Goal: Register for event/course

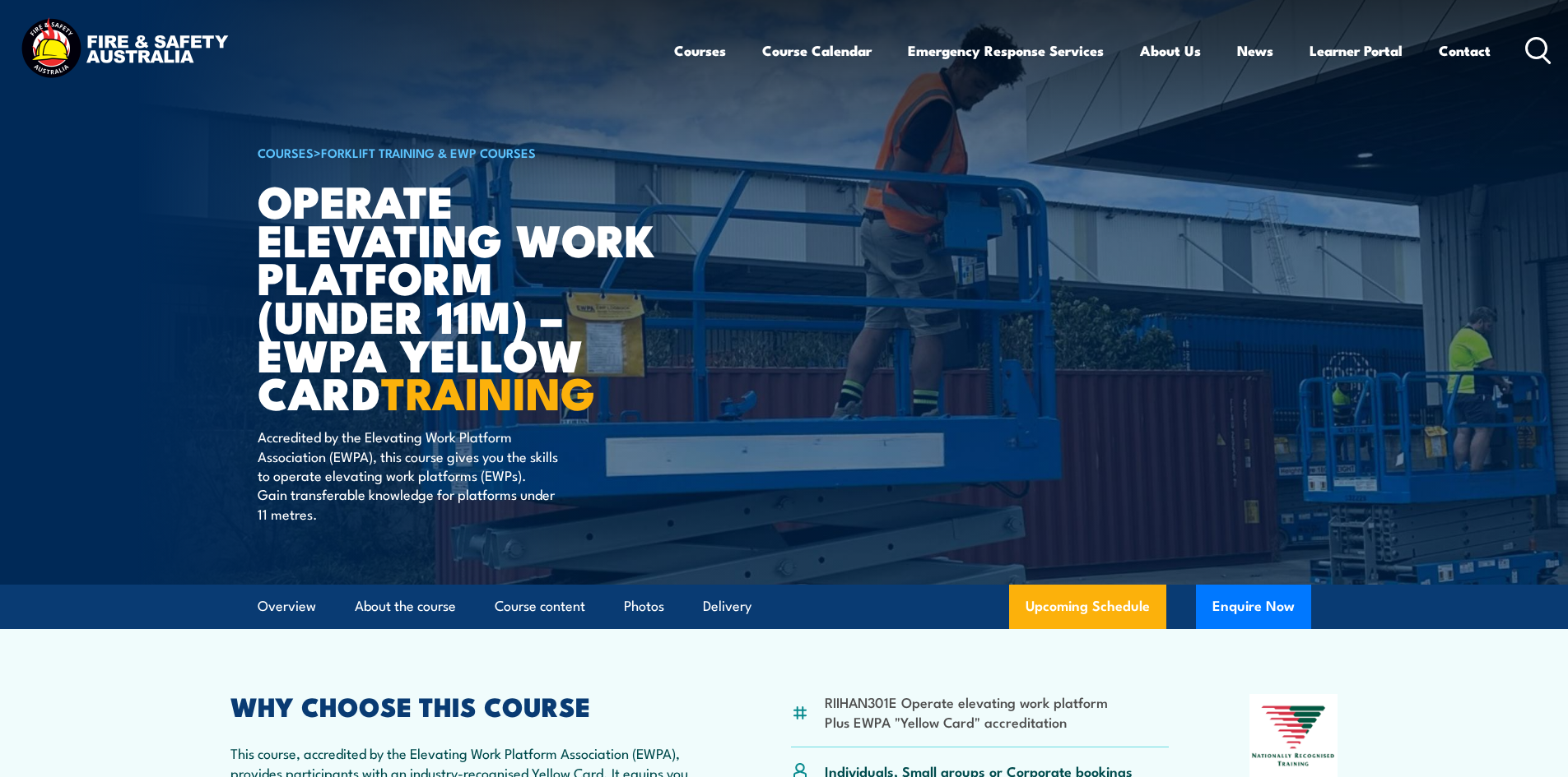
drag, startPoint x: 0, startPoint y: 0, endPoint x: 478, endPoint y: 189, distance: 514.0
click at [478, 189] on h1 "Operate Elevating Work Platform (under 11m) – EWPA Yellow Card TRAINING" at bounding box center [461, 296] width 407 height 230
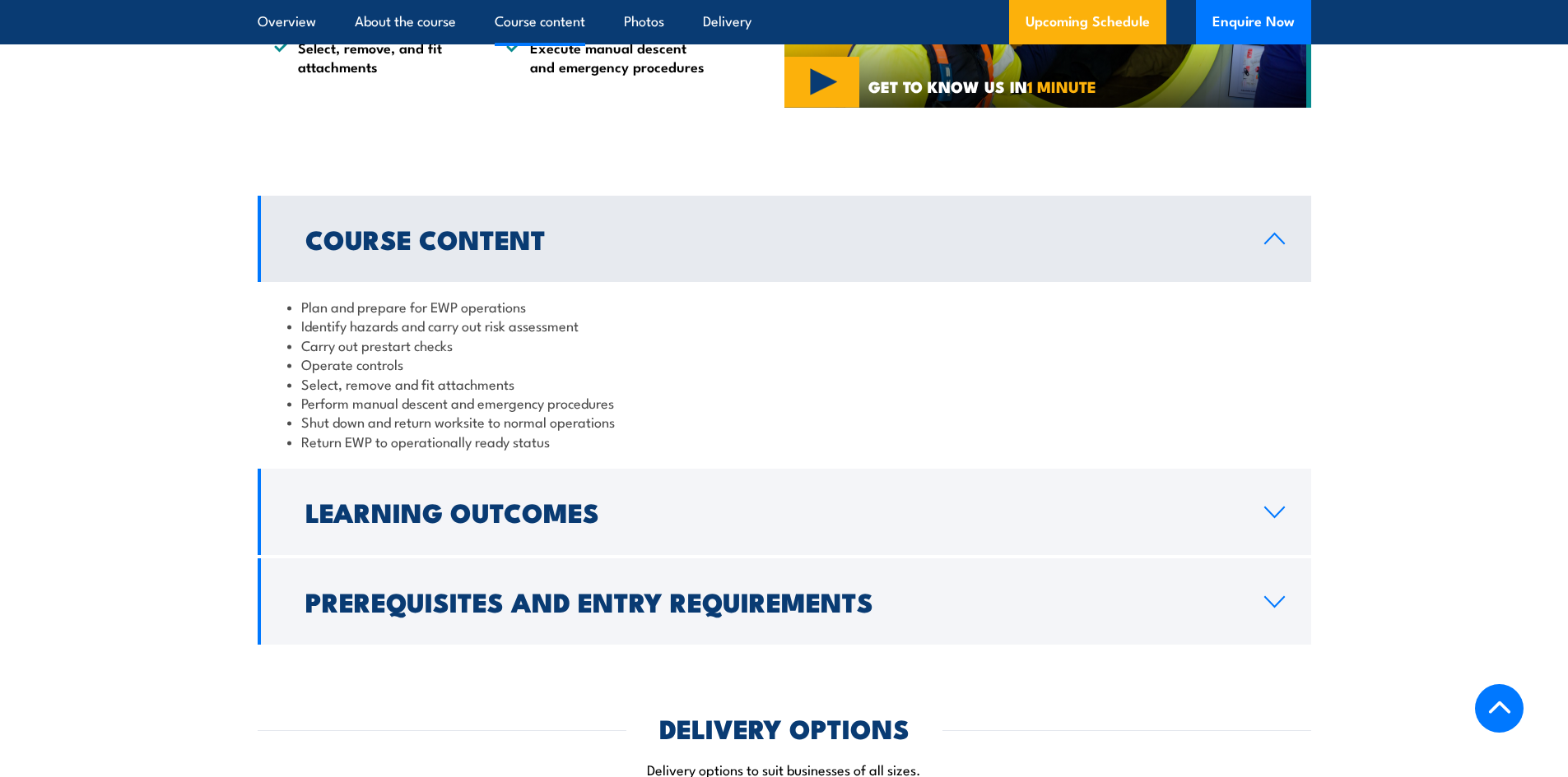
scroll to position [1398, 0]
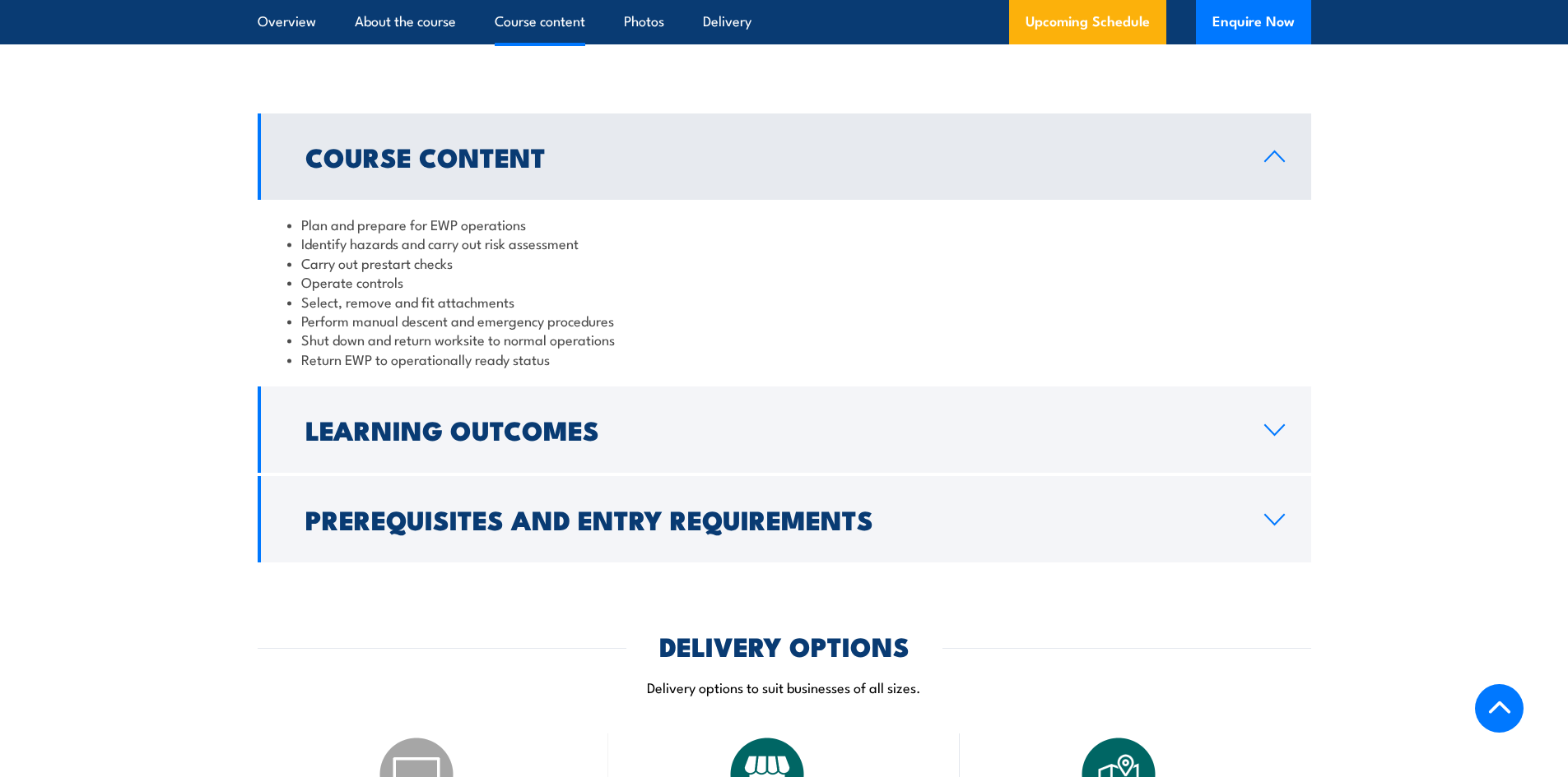
drag, startPoint x: 960, startPoint y: 533, endPoint x: 950, endPoint y: 519, distance: 17.2
click at [959, 532] on link "Prerequisites and Entry Requirements" at bounding box center [784, 519] width 1053 height 86
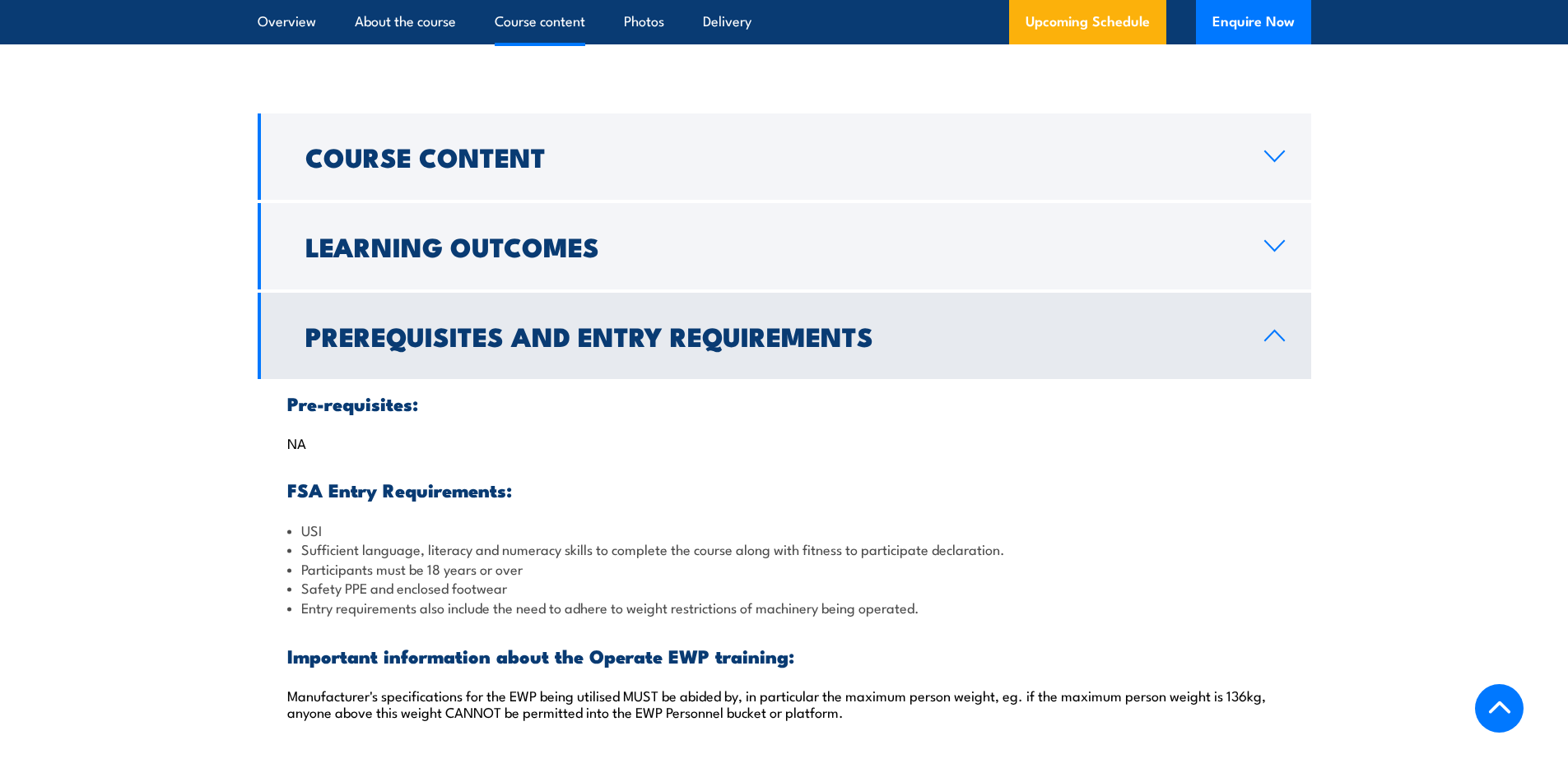
click at [852, 384] on div "Pre-requisites: NA FSA Entry Requirements: USI Sufficient language, literacy an…" at bounding box center [784, 567] width 1053 height 376
click at [786, 202] on div "Course Content Plan and prepare for EWP operations Identify hazards and carry o…" at bounding box center [784, 435] width 1053 height 642
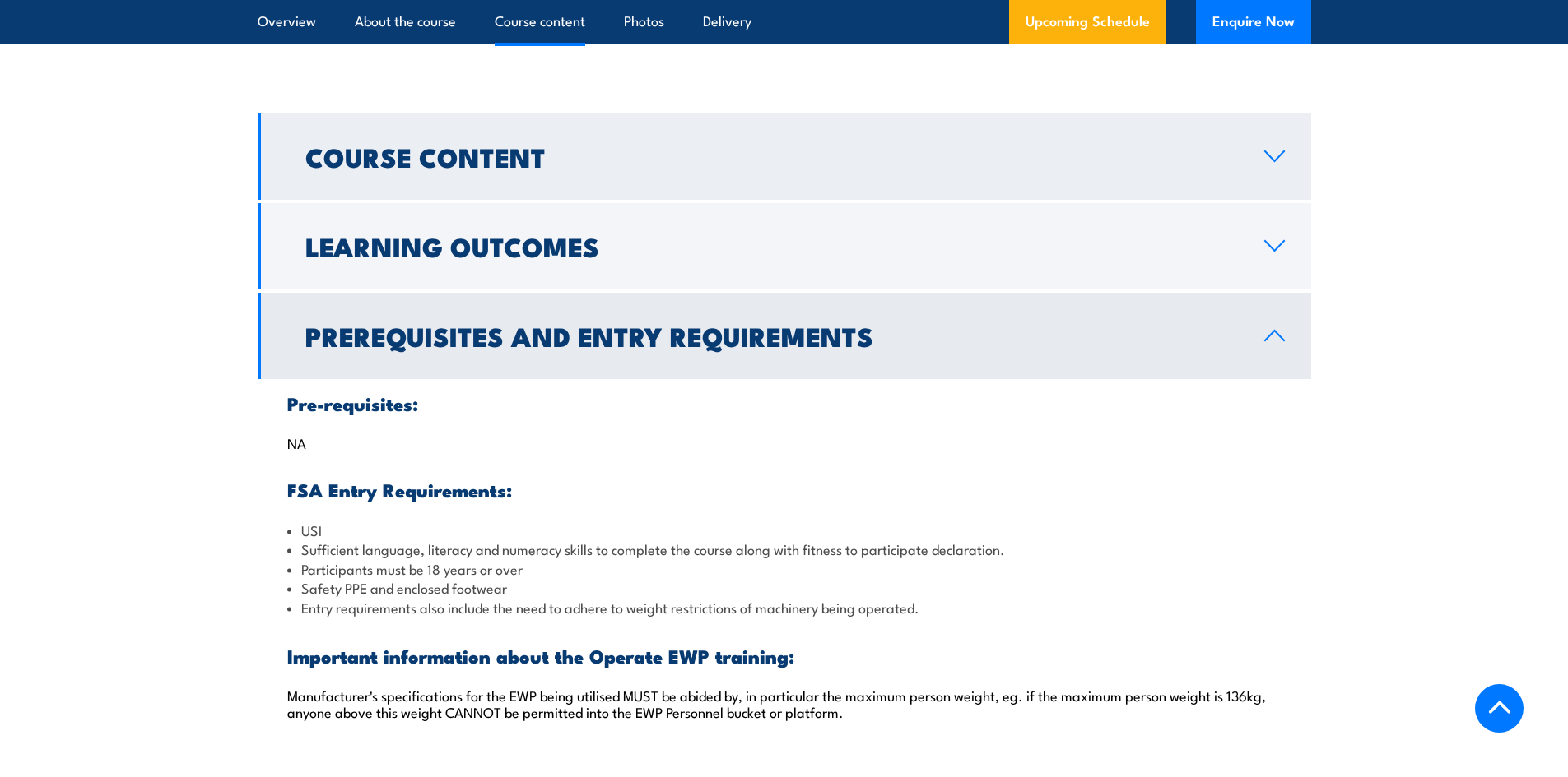
click at [757, 165] on h2 "Course Content" at bounding box center [772, 156] width 932 height 23
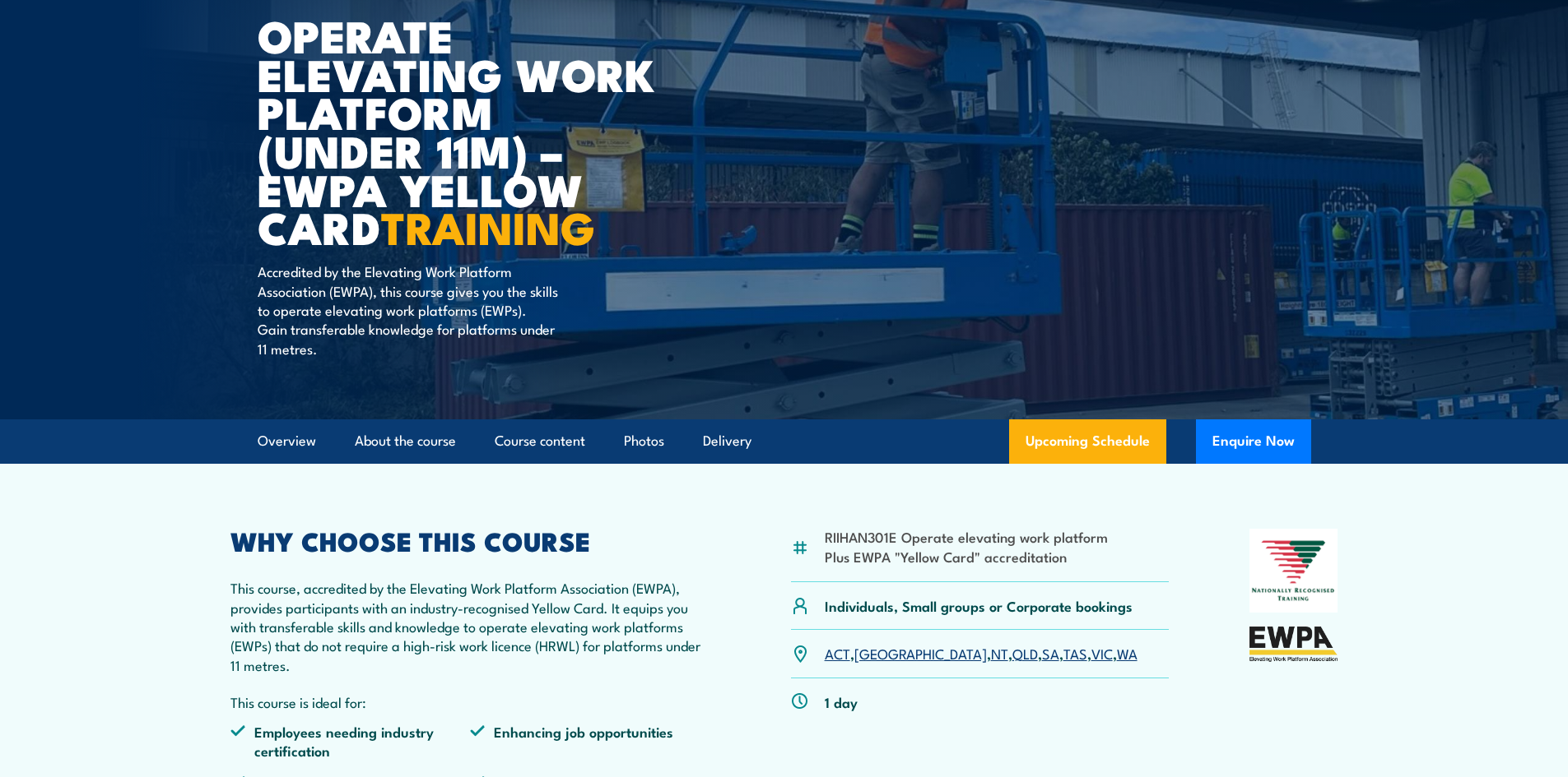
scroll to position [165, 0]
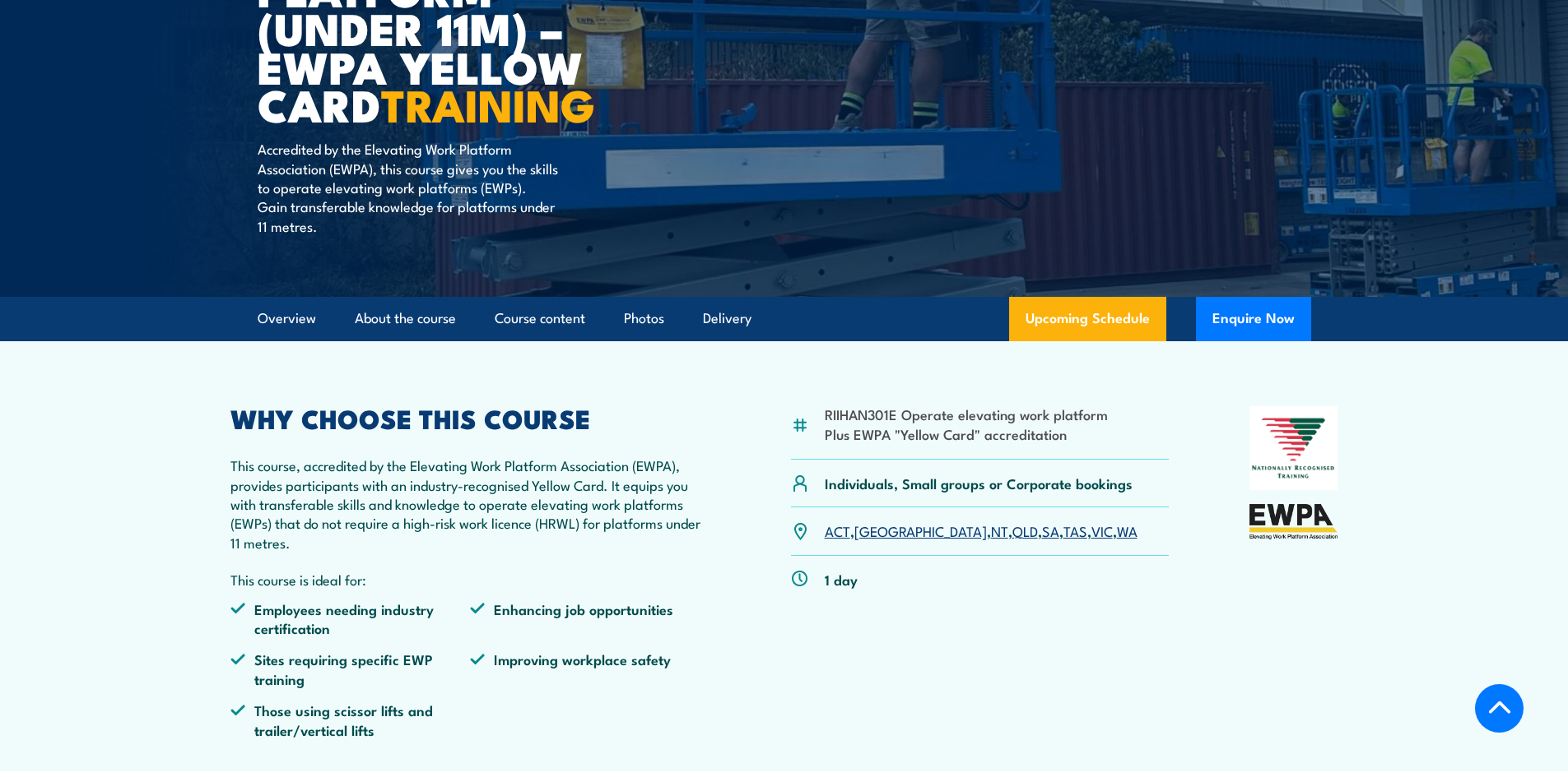
scroll to position [247, 0]
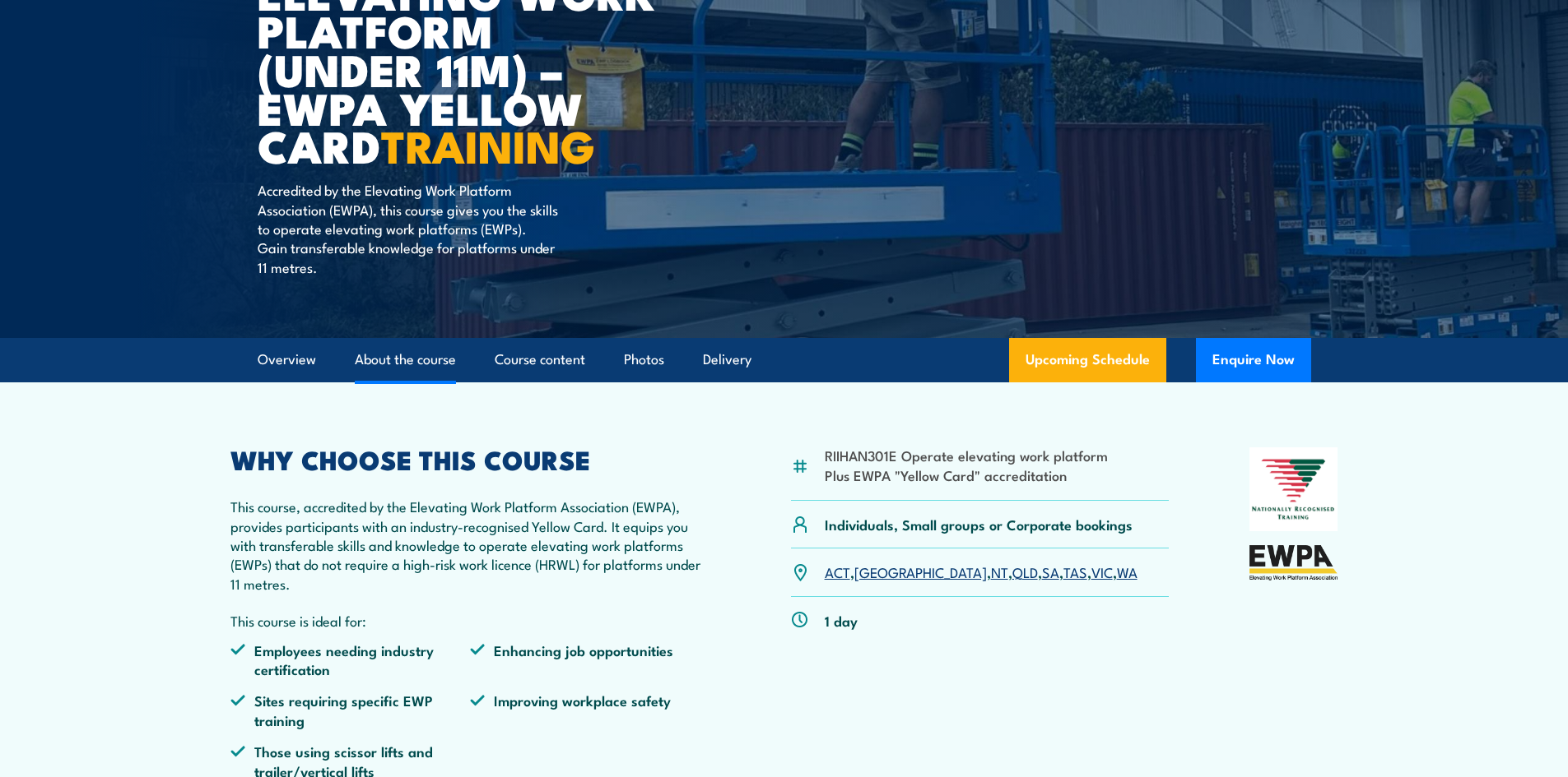
click at [397, 362] on link "About the course" at bounding box center [405, 360] width 101 height 44
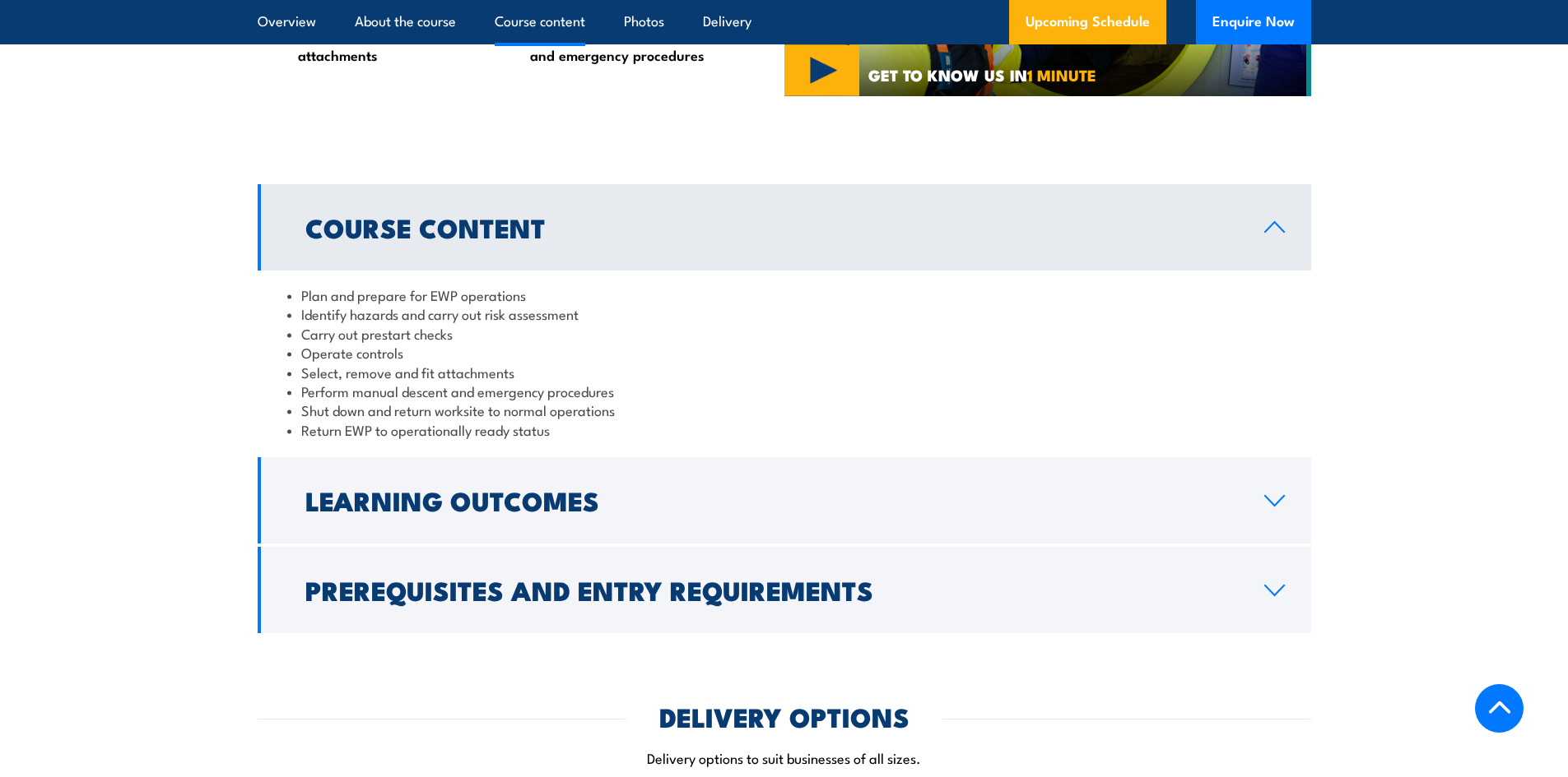
scroll to position [1357, 0]
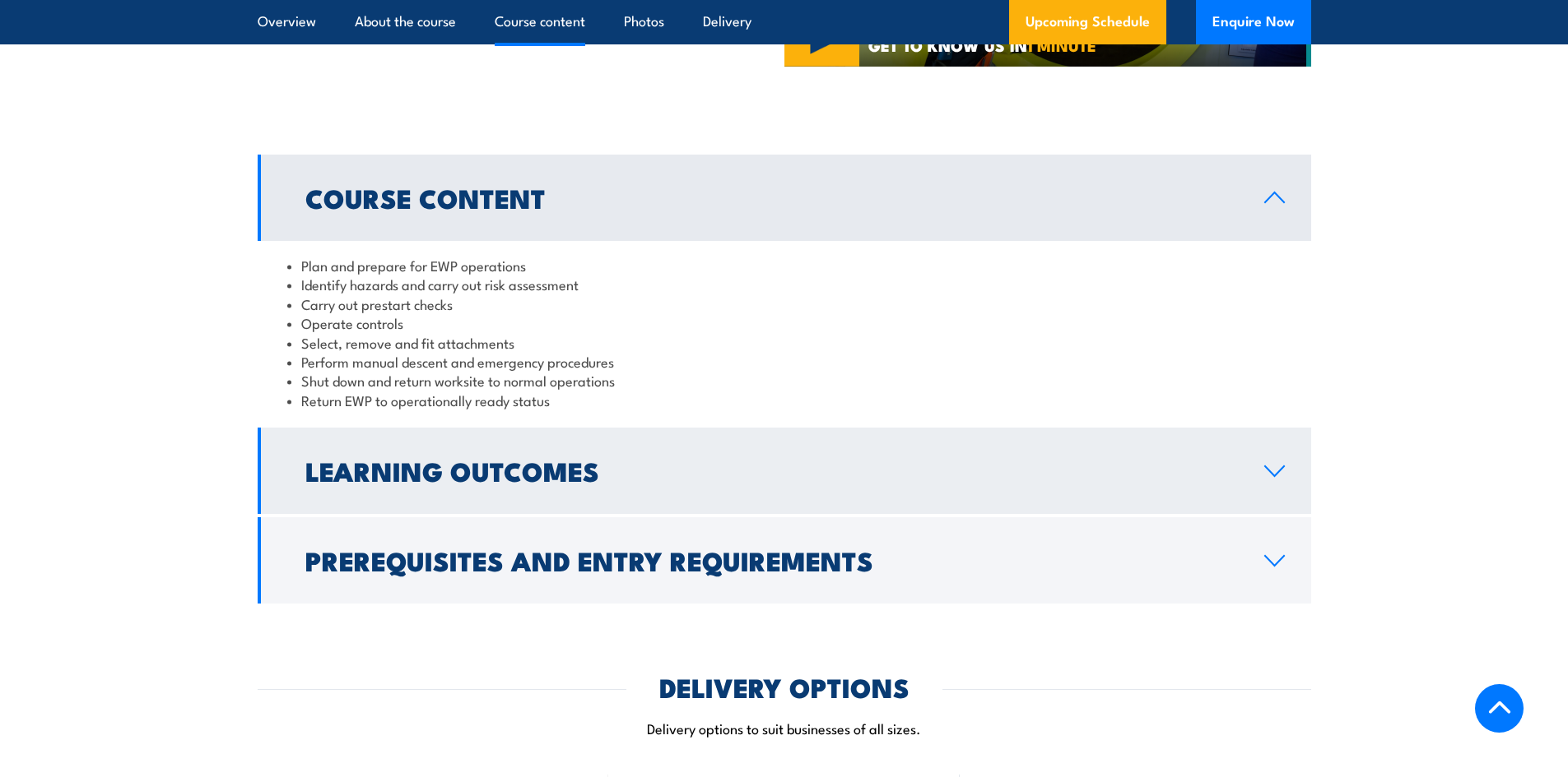
click at [735, 451] on link "Learning Outcomes" at bounding box center [784, 471] width 1053 height 86
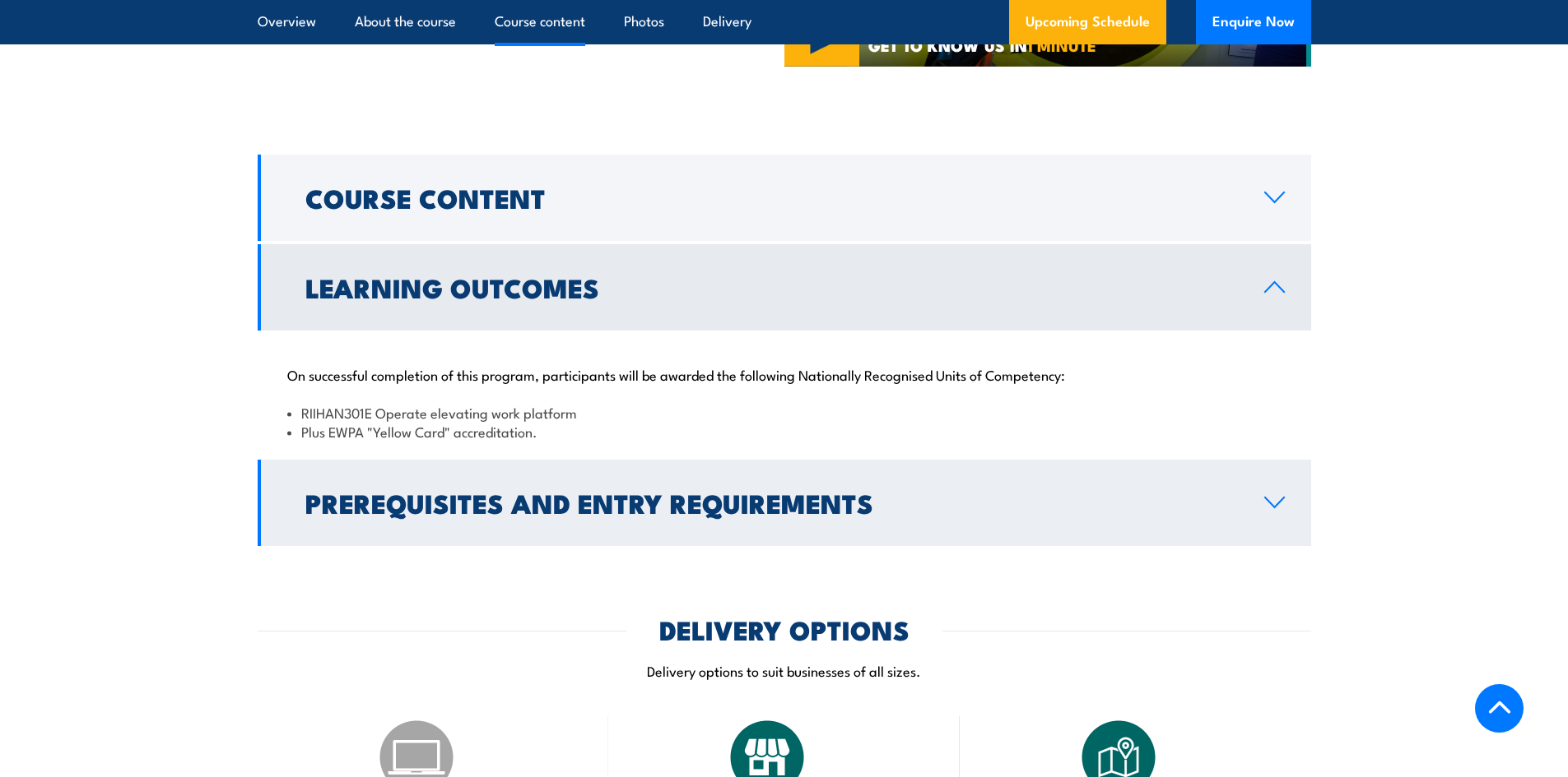
click at [712, 491] on h2 "Prerequisites and Entry Requirements" at bounding box center [772, 503] width 932 height 23
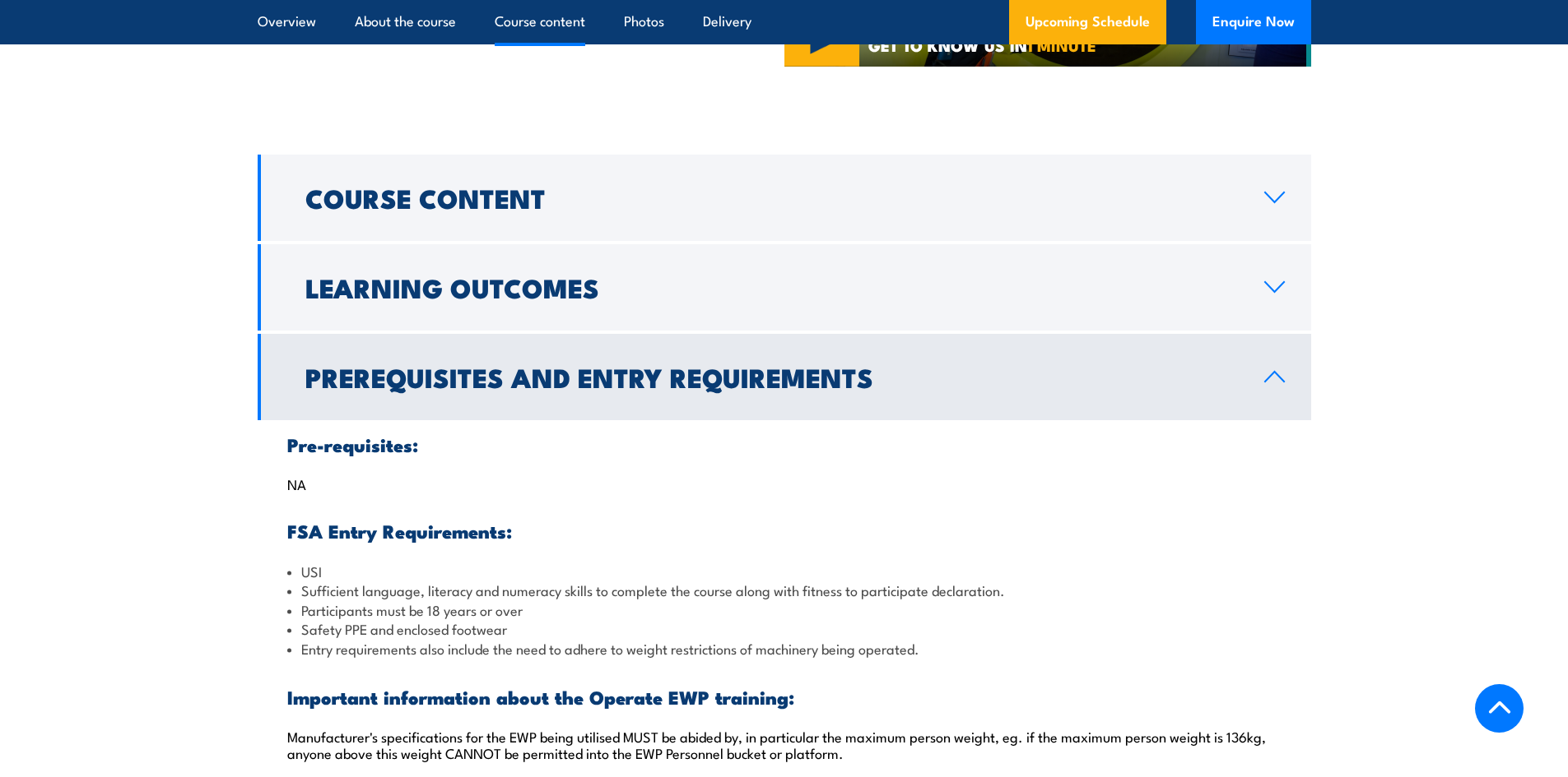
click at [670, 400] on link "Prerequisites and Entry Requirements" at bounding box center [784, 377] width 1053 height 86
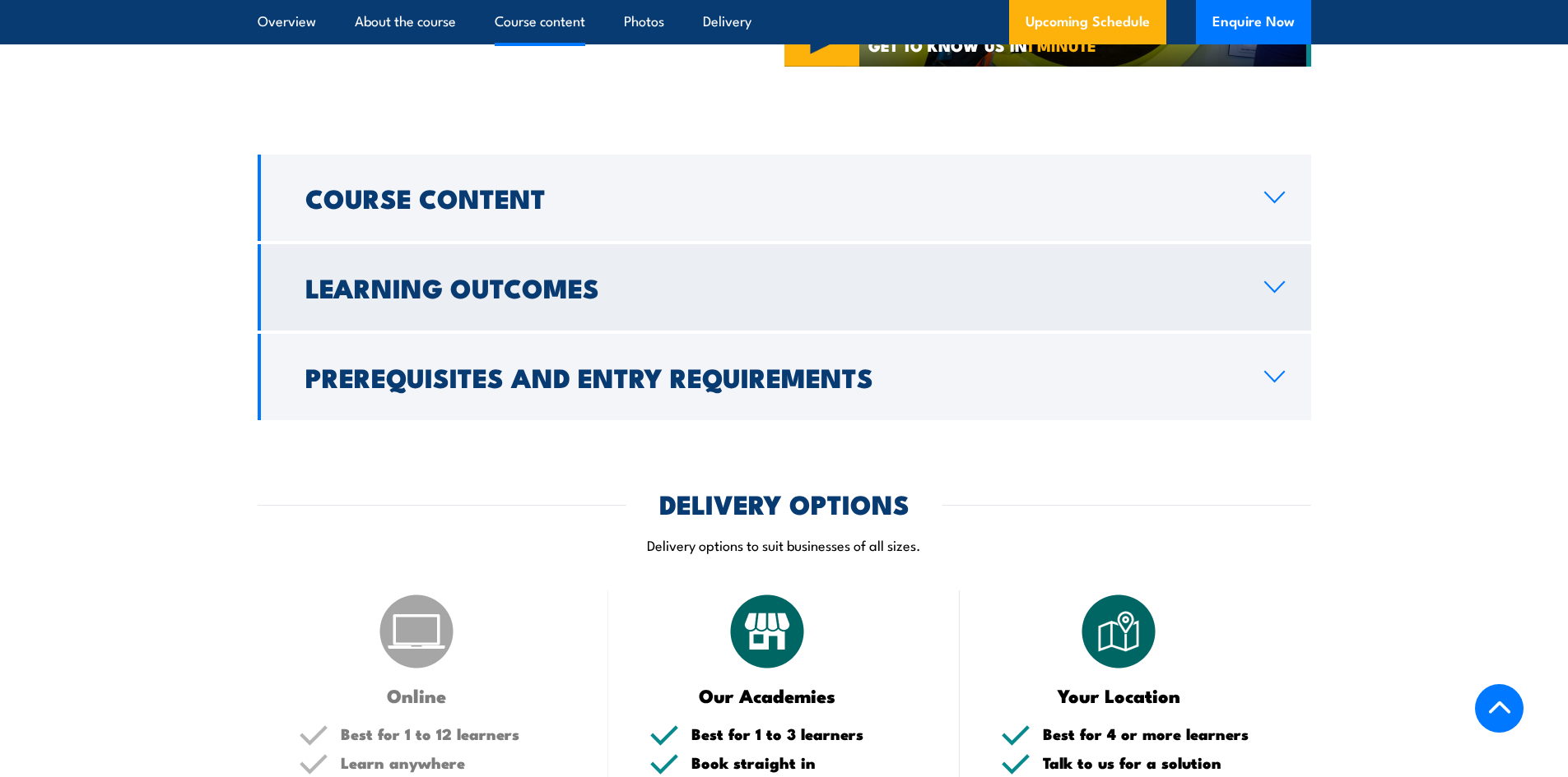
click at [584, 296] on h2 "Learning Outcomes" at bounding box center [772, 287] width 932 height 23
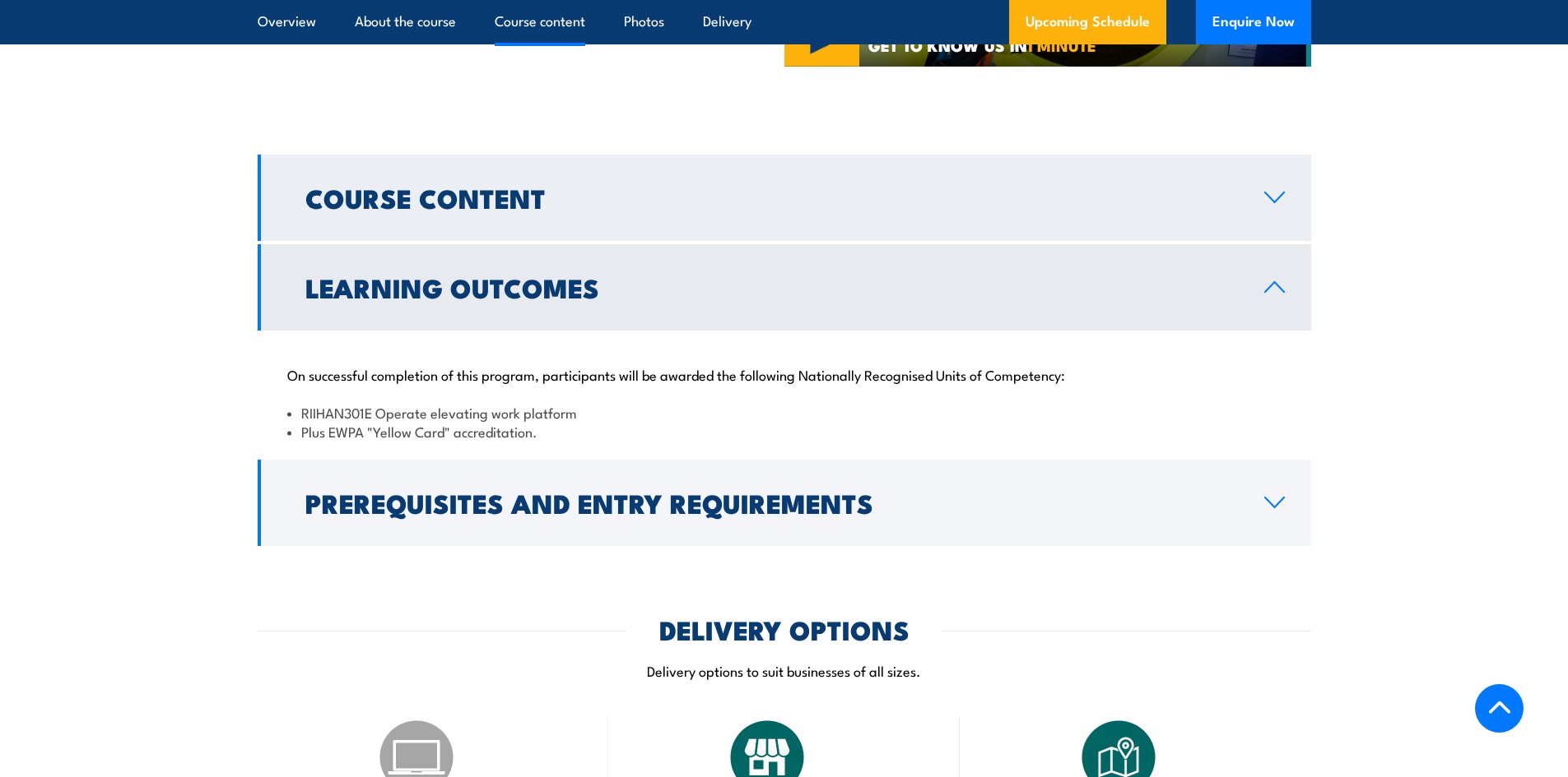
click at [525, 203] on h2 "Course Content" at bounding box center [772, 198] width 932 height 23
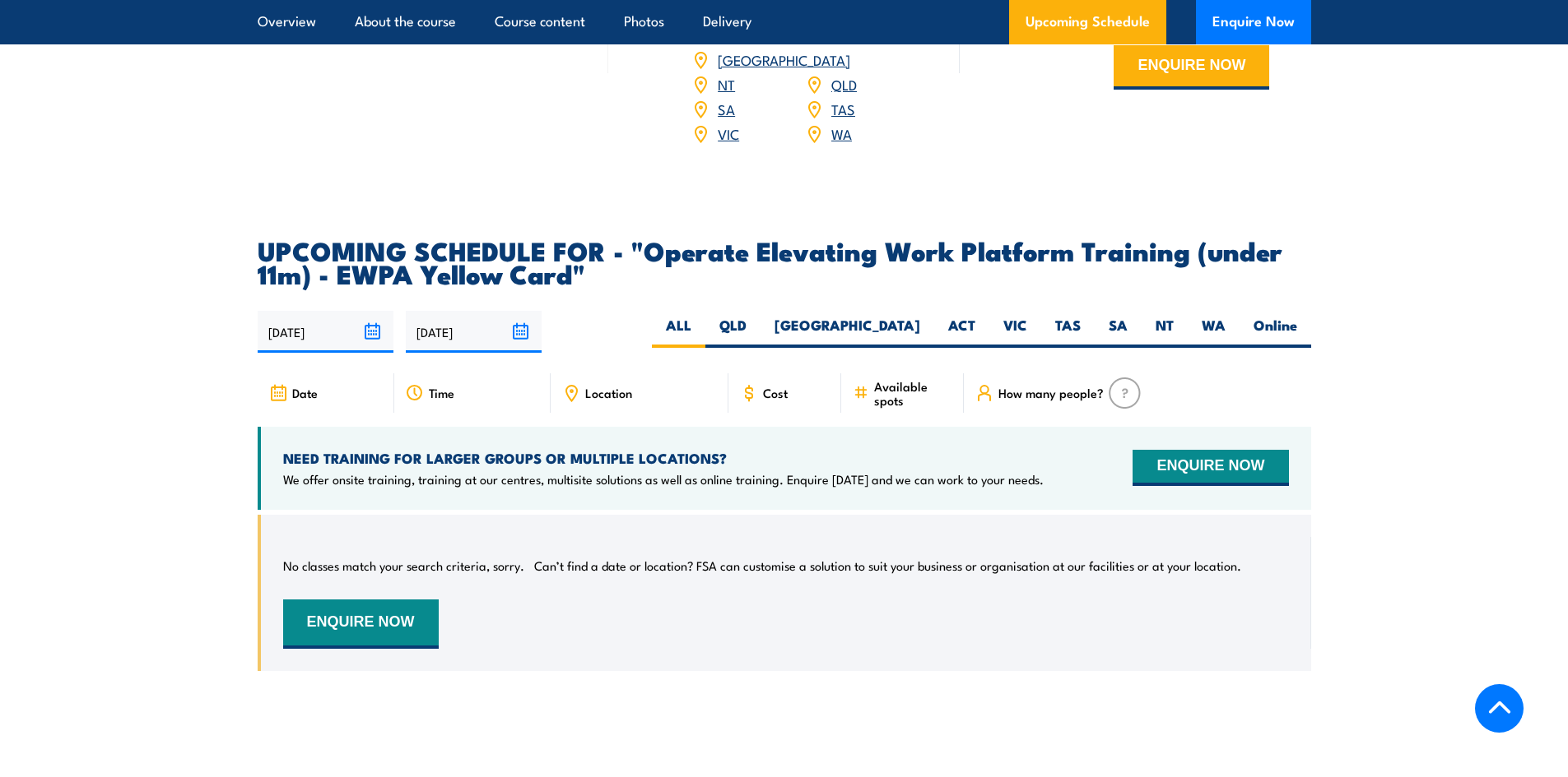
scroll to position [2509, 0]
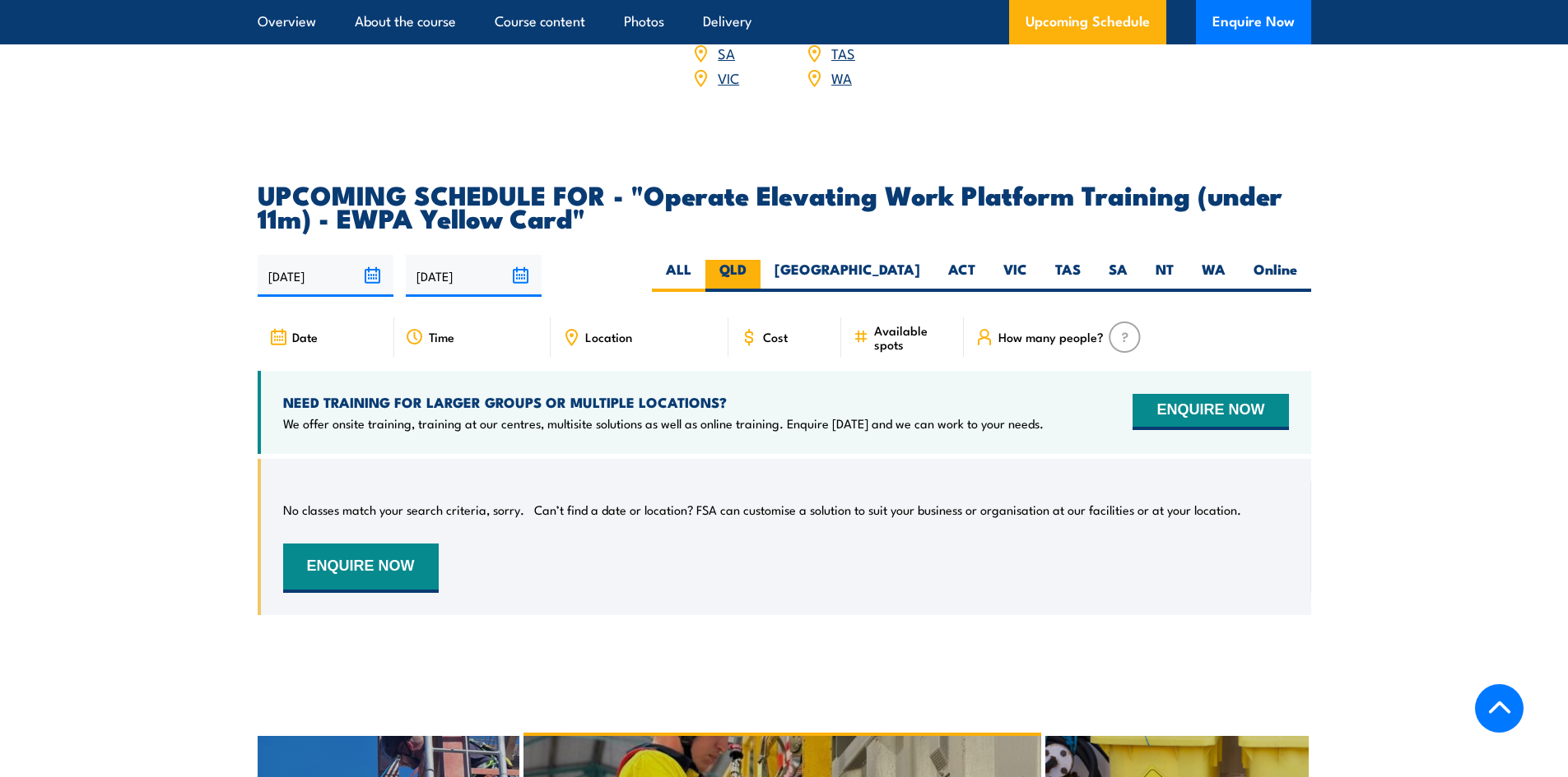
click at [761, 260] on label "QLD" at bounding box center [733, 276] width 55 height 32
click at [758, 260] on input "QLD" at bounding box center [752, 265] width 11 height 11
radio input "true"
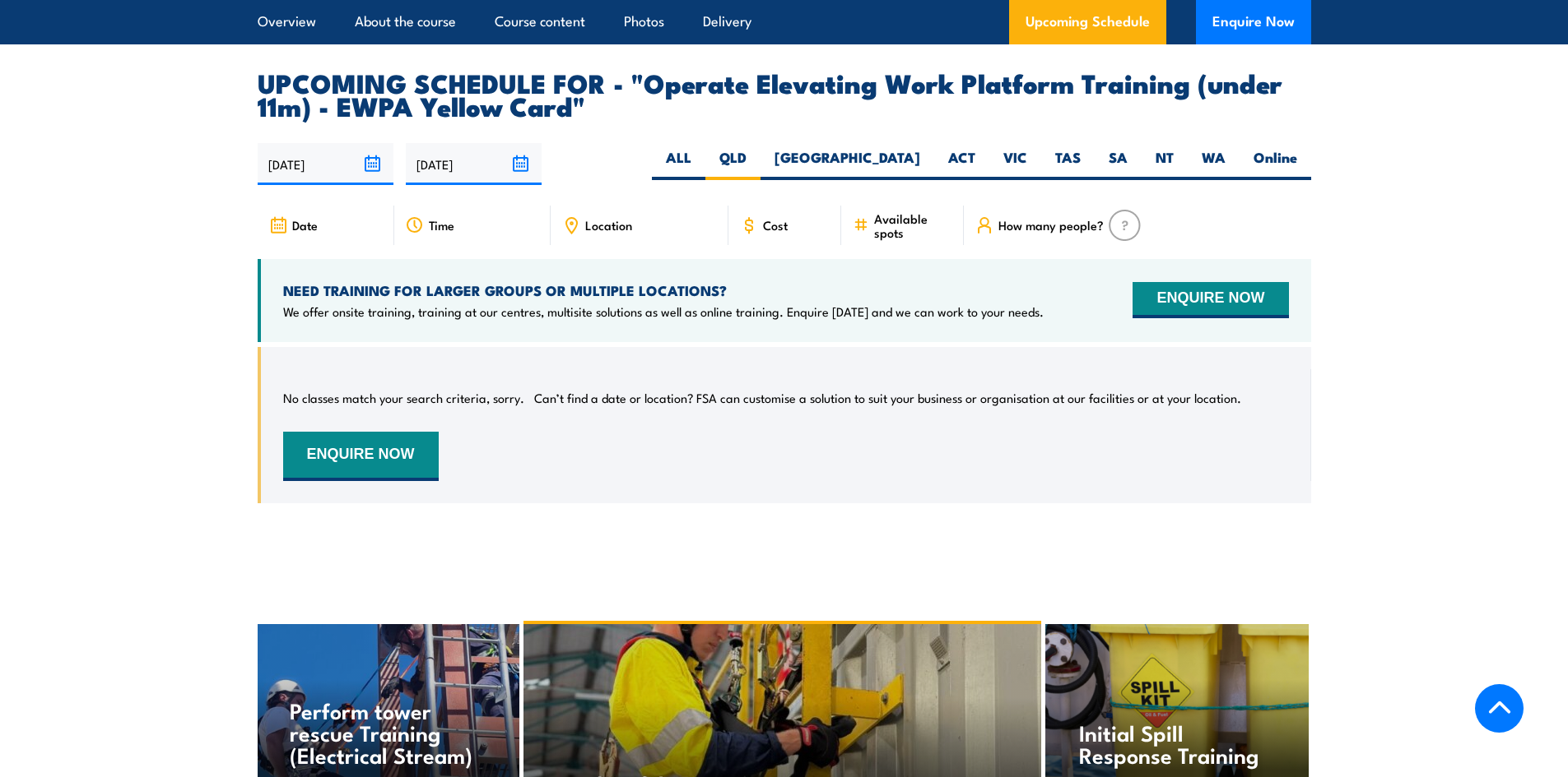
scroll to position [2585, 0]
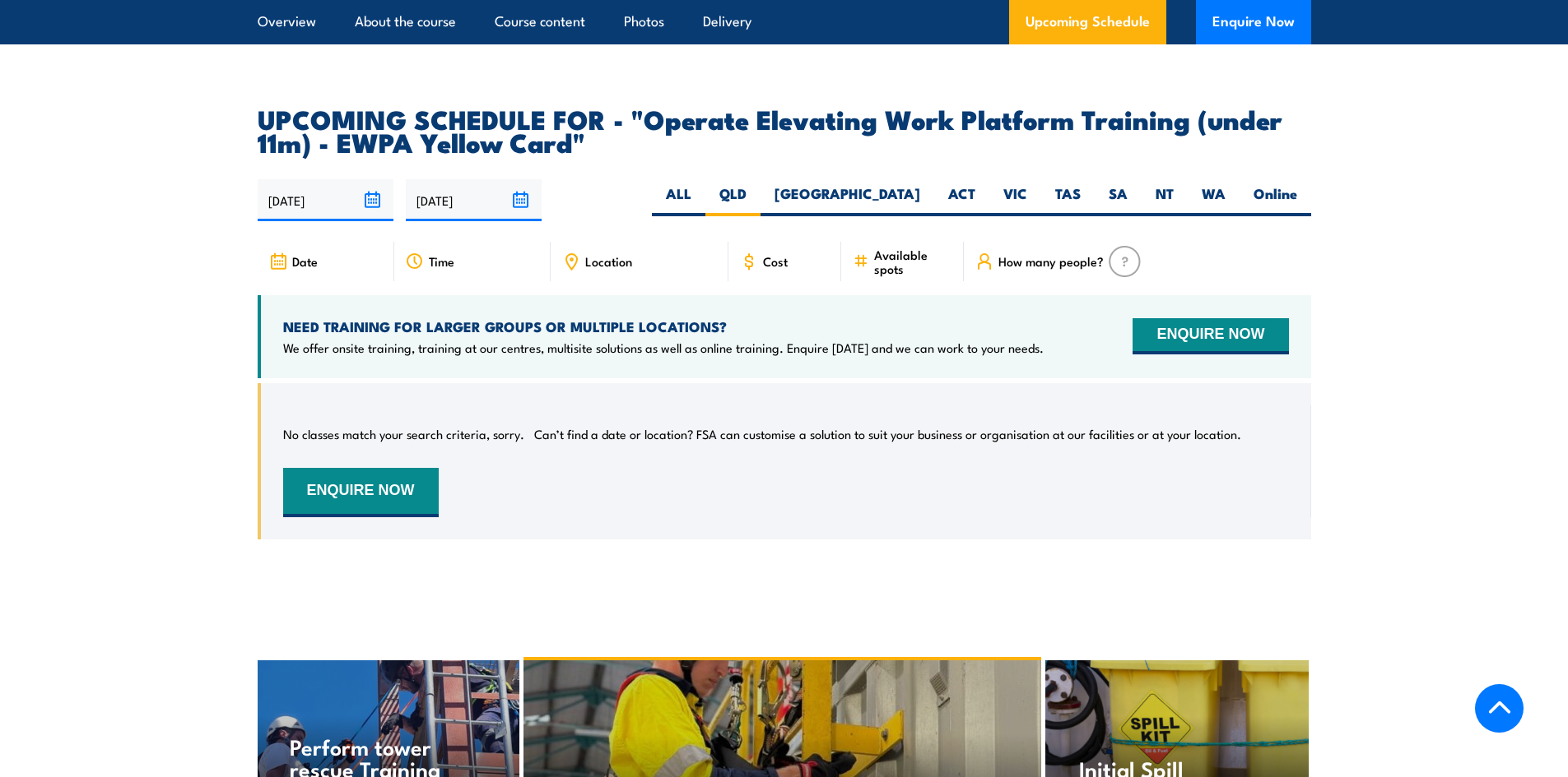
click at [767, 249] on div "Cost" at bounding box center [786, 262] width 114 height 40
click at [766, 249] on div "Cost" at bounding box center [786, 262] width 114 height 40
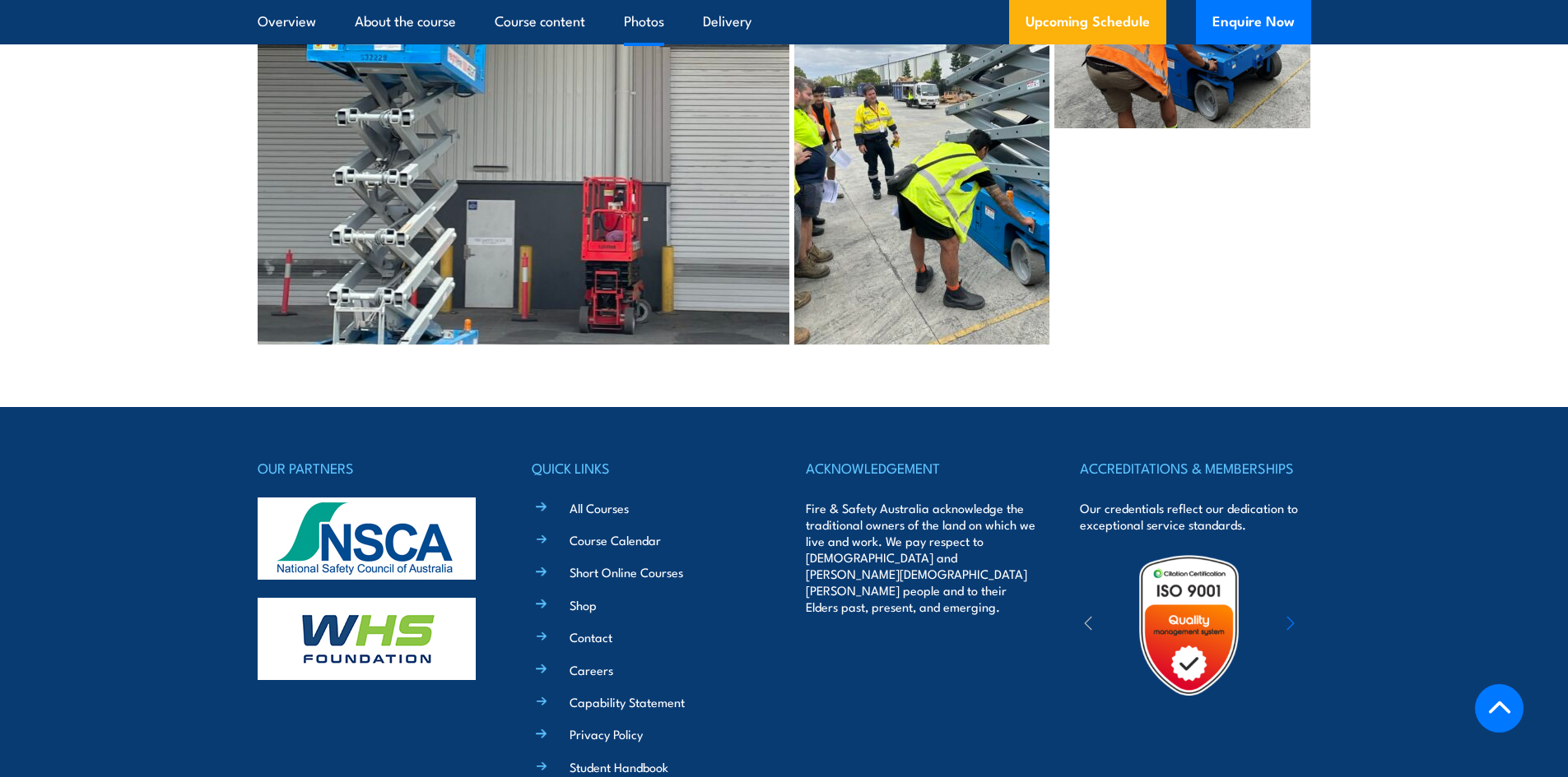
scroll to position [4065, 0]
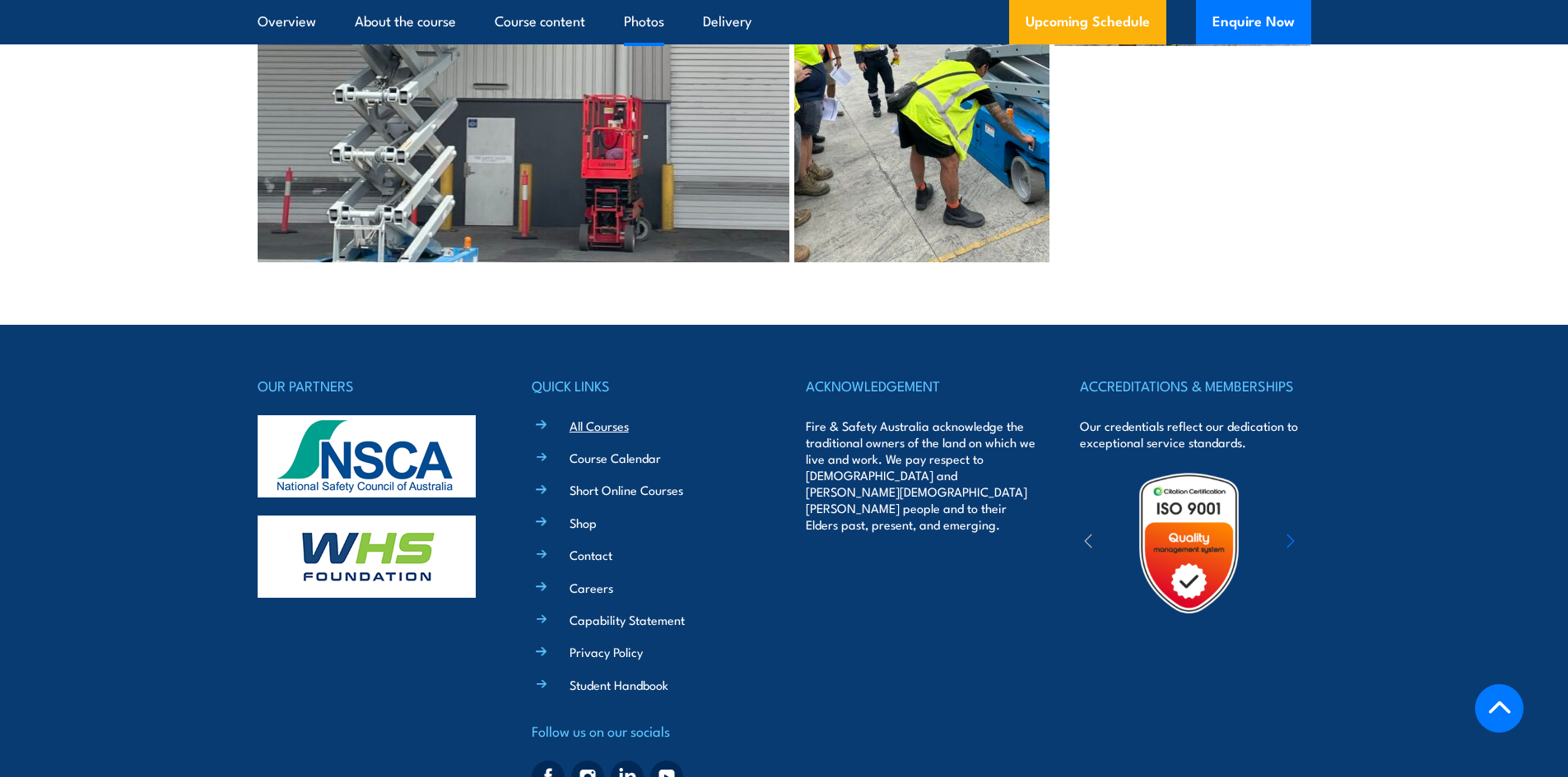
click at [590, 417] on link "All Courses" at bounding box center [600, 426] width 59 height 17
